Goal: Task Accomplishment & Management: Manage account settings

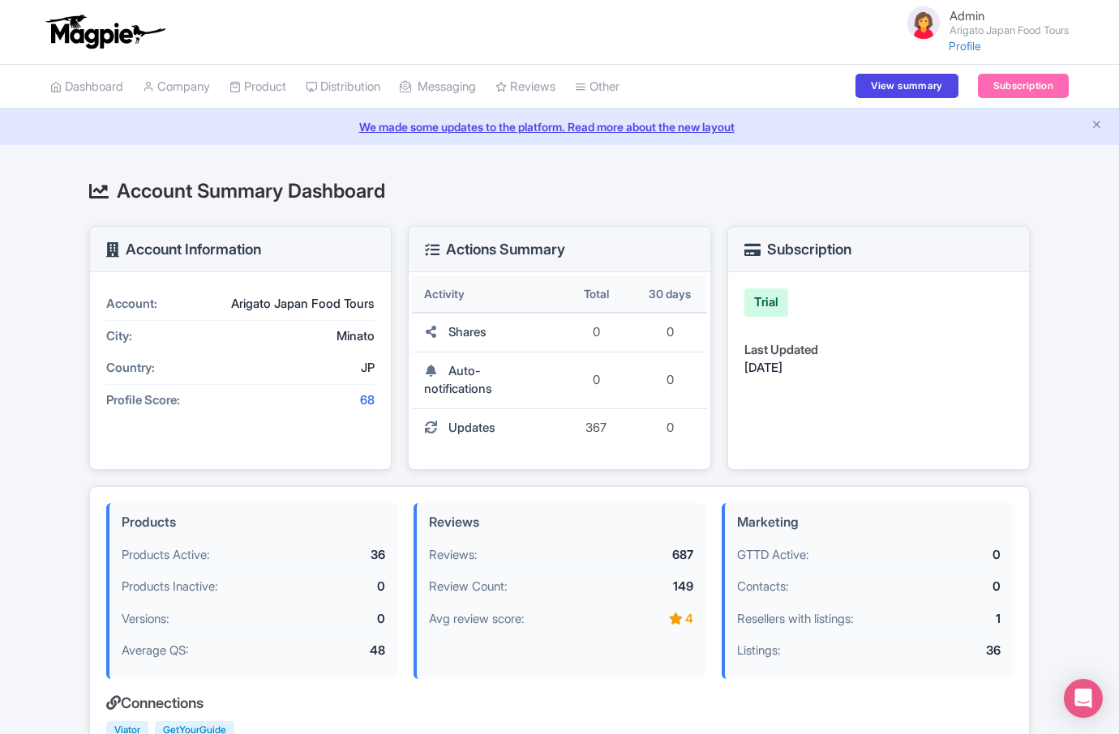
click at [986, 25] on small "Arigato Japan Food Tours" at bounding box center [1008, 30] width 119 height 11
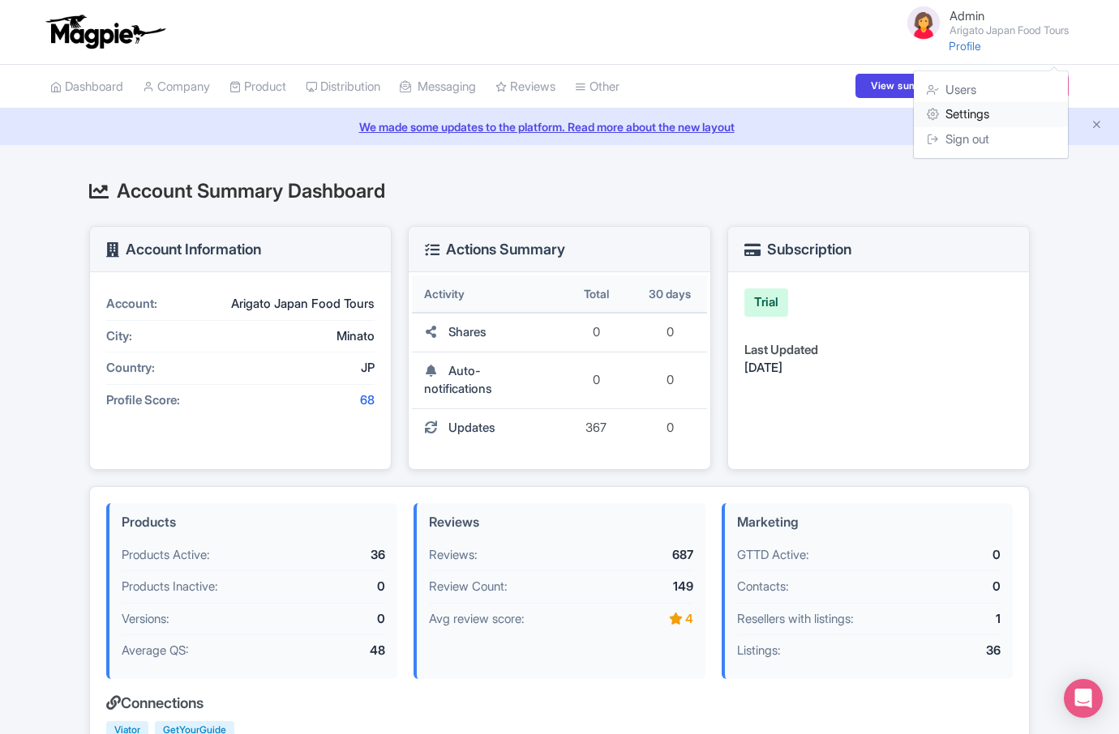
click at [969, 112] on link "Settings" at bounding box center [991, 114] width 154 height 25
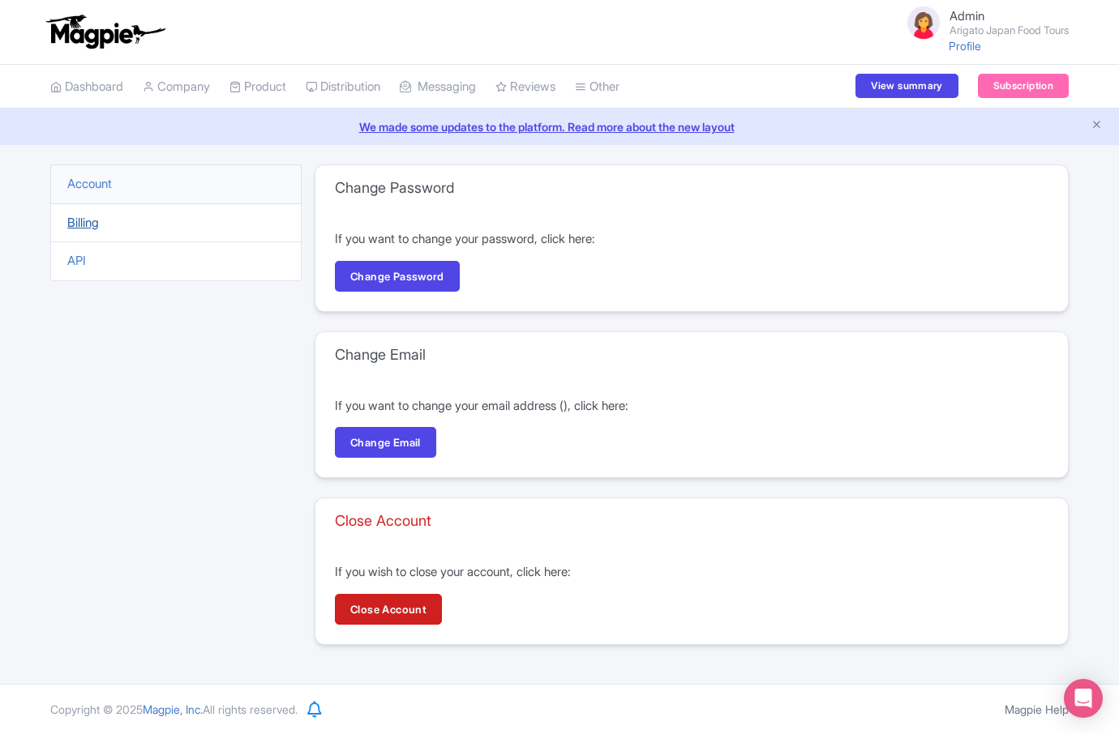
click at [70, 223] on link "Billing" at bounding box center [83, 222] width 32 height 15
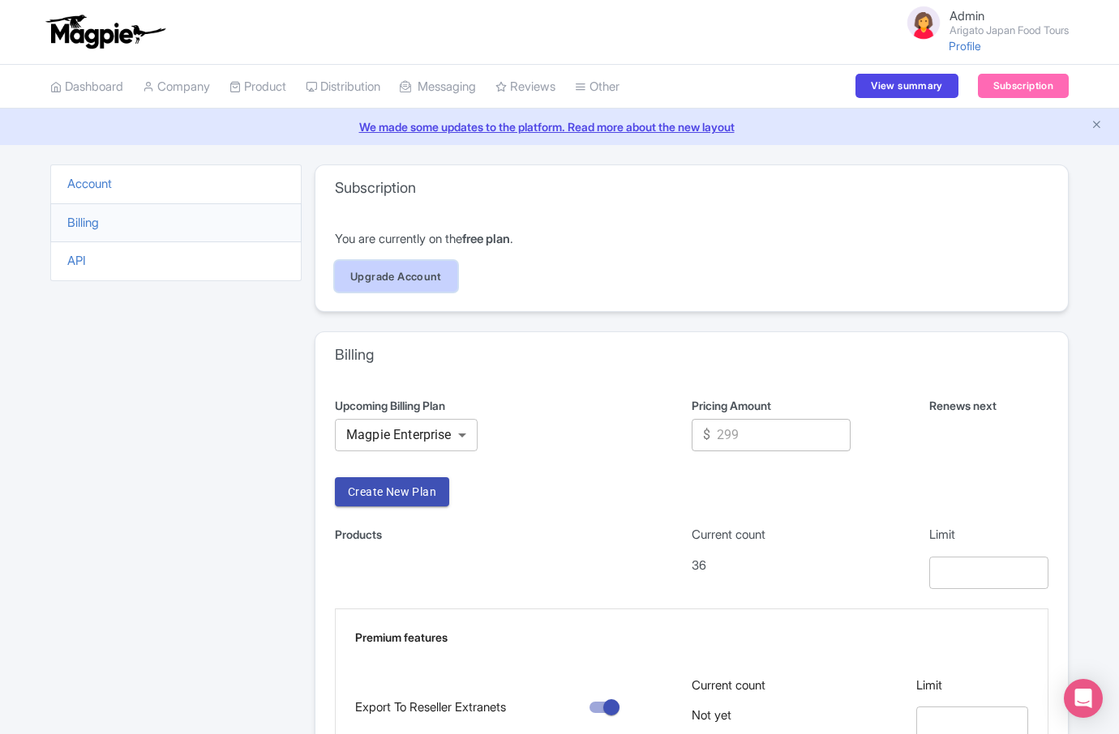
click at [430, 278] on link "Upgrade Account" at bounding box center [396, 276] width 122 height 31
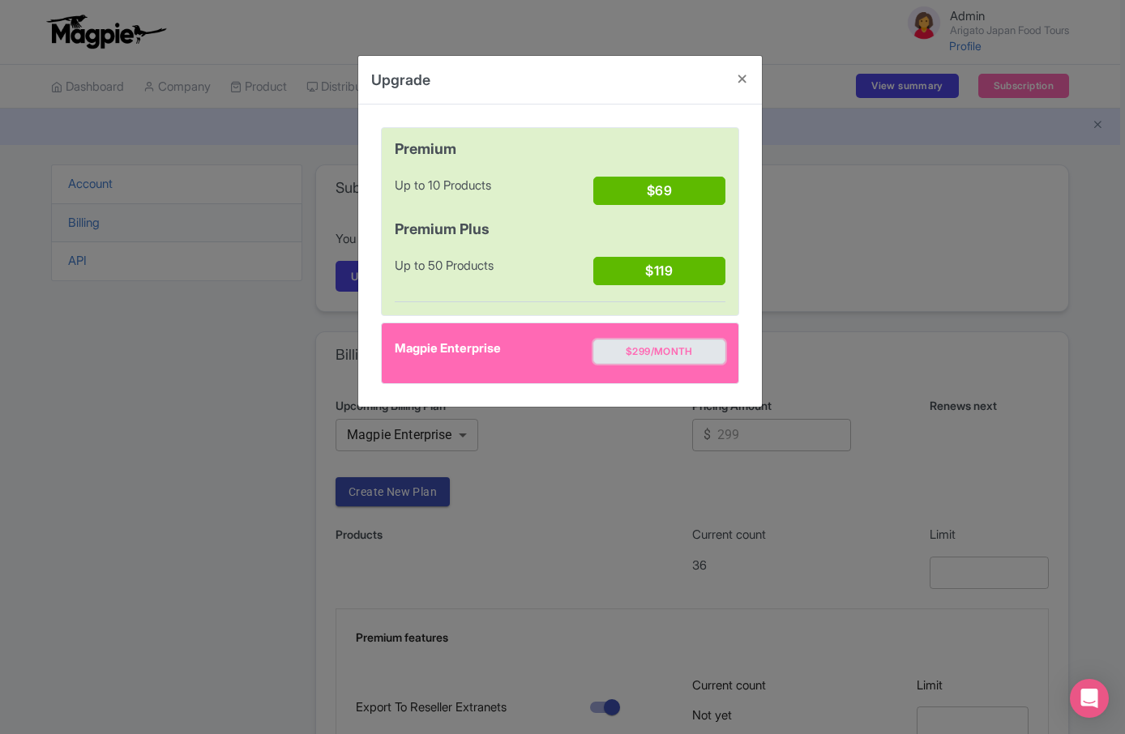
click at [653, 356] on button "$299/month" at bounding box center [659, 352] width 132 height 24
